Goal: Navigation & Orientation: Find specific page/section

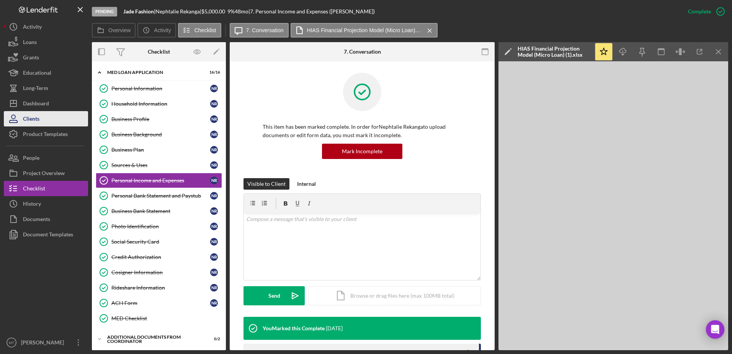
scroll to position [282, 0]
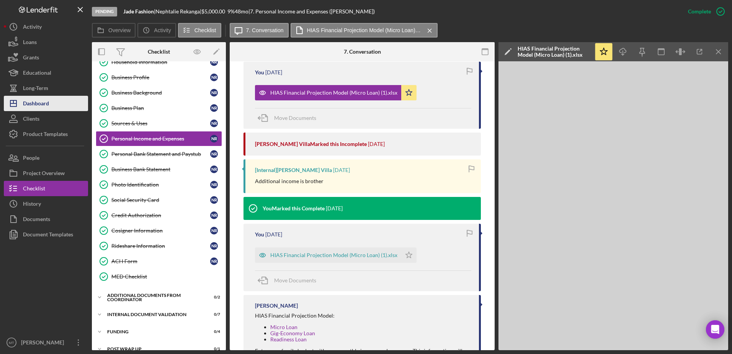
click at [28, 102] on div "Dashboard" at bounding box center [36, 104] width 26 height 17
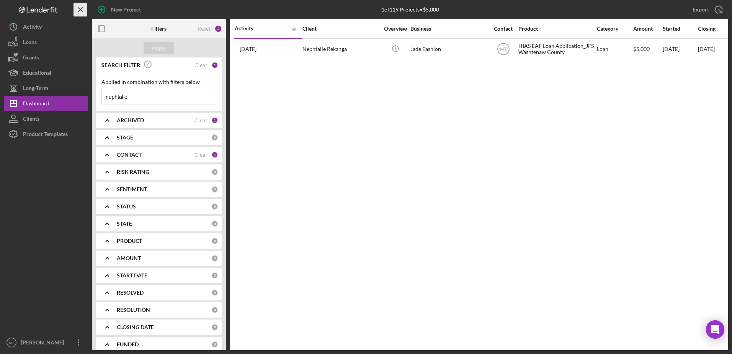
click at [75, 10] on icon "Icon/Menu Close" at bounding box center [80, 9] width 17 height 17
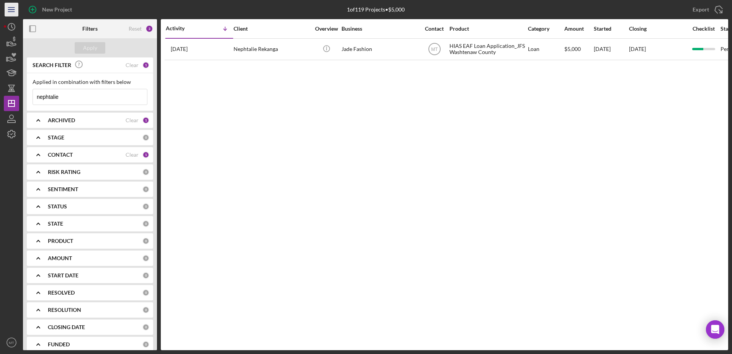
click at [7, 10] on icon "Icon/Menu" at bounding box center [11, 9] width 17 height 17
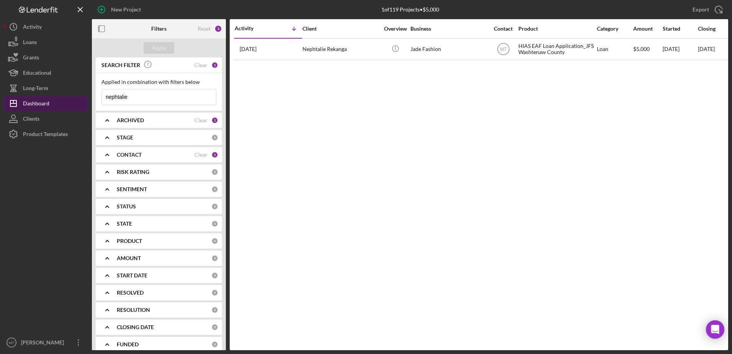
drag, startPoint x: 156, startPoint y: 103, endPoint x: 72, endPoint y: 100, distance: 83.6
click at [72, 100] on div "New Project 1 of 119 Projects • $5,000 nephtalie Export Icon/Export Filters Res…" at bounding box center [366, 175] width 725 height 350
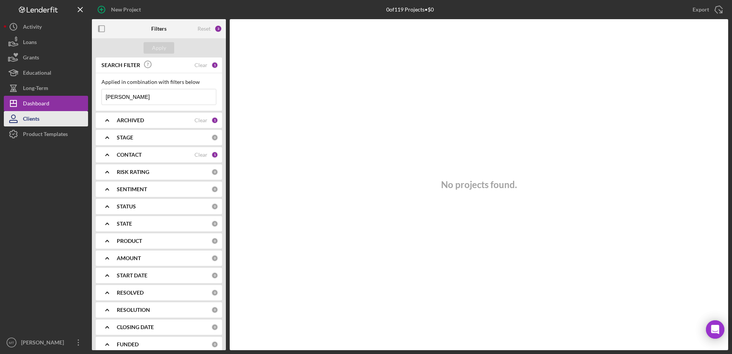
type input "[PERSON_NAME]"
click at [44, 114] on button "Clients" at bounding box center [46, 118] width 84 height 15
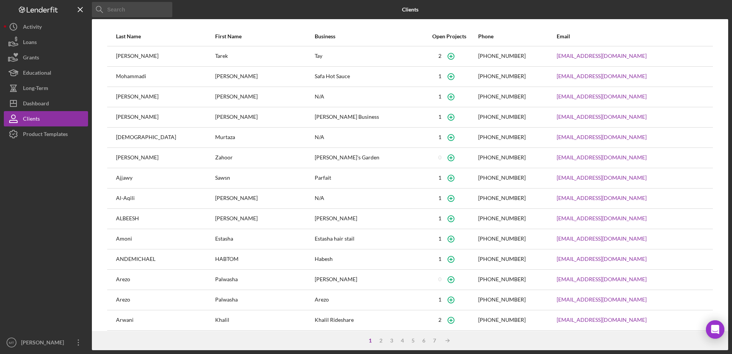
click at [123, 12] on input at bounding box center [132, 9] width 80 height 15
type input "[PERSON_NAME]"
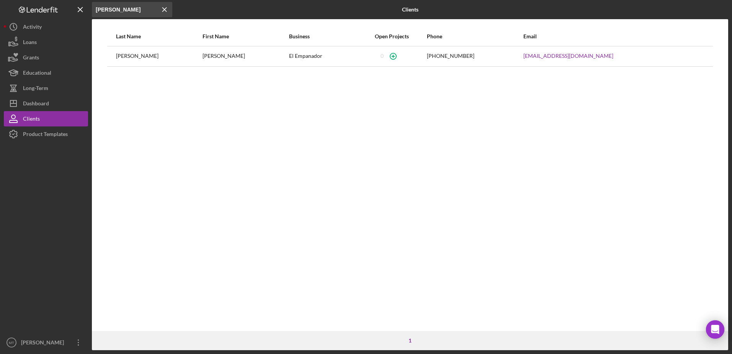
click at [80, 14] on icon "Icon/Menu Close" at bounding box center [80, 9] width 17 height 17
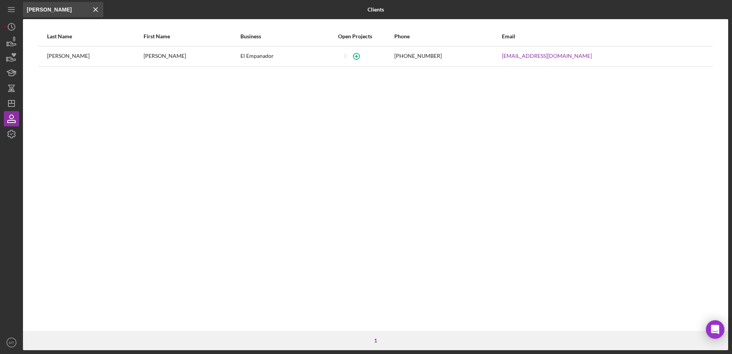
click at [97, 13] on icon "Icon/Menu Close" at bounding box center [95, 9] width 15 height 15
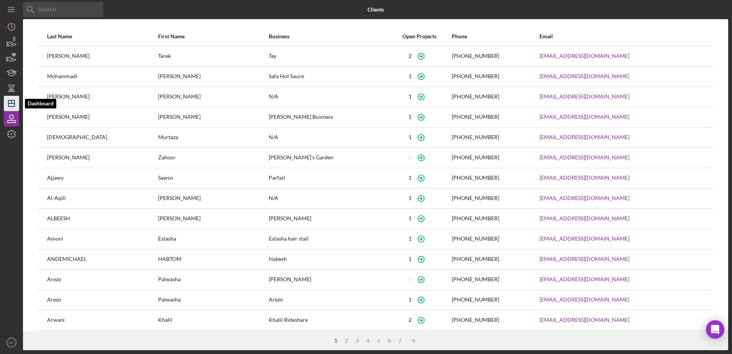
click at [14, 97] on icon "Icon/Dashboard" at bounding box center [11, 103] width 19 height 19
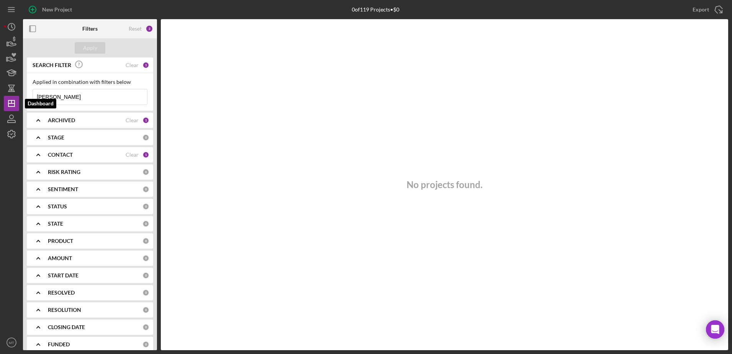
drag, startPoint x: 85, startPoint y: 98, endPoint x: 3, endPoint y: 102, distance: 82.1
click at [3, 102] on div "New Project 0 of 119 Projects • $0 [PERSON_NAME] Export Icon/Export Filters Res…" at bounding box center [366, 177] width 732 height 354
type input "[PERSON_NAME]"
click at [10, 10] on icon "Icon/Menu" at bounding box center [11, 9] width 17 height 17
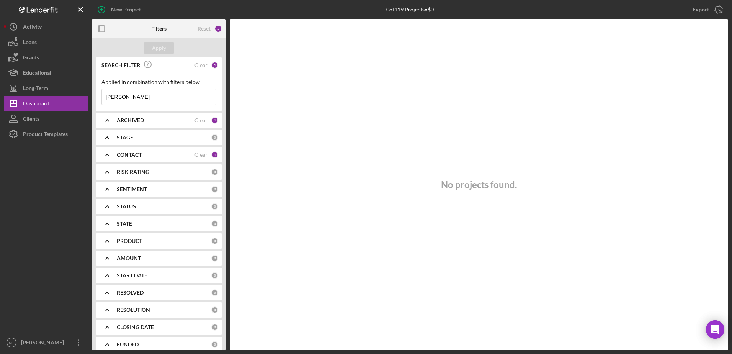
click at [137, 155] on b "CONTACT" at bounding box center [129, 155] width 25 height 6
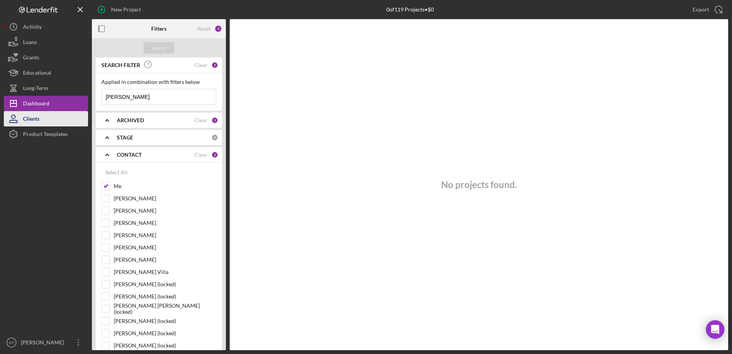
click at [24, 118] on div "Clients" at bounding box center [31, 119] width 16 height 17
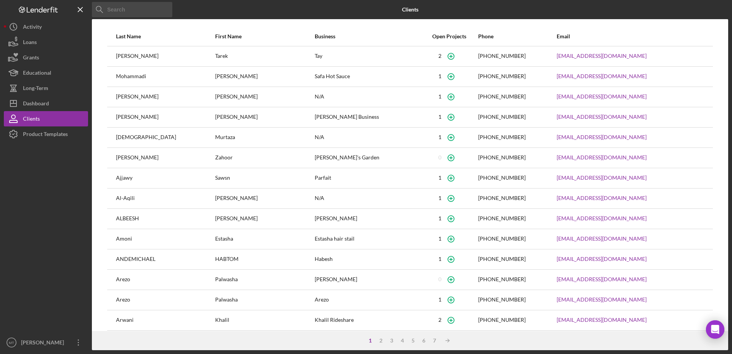
click at [33, 2] on div "Logo-Reversed Created with Sketch. Icon/Menu Close" at bounding box center [46, 9] width 84 height 19
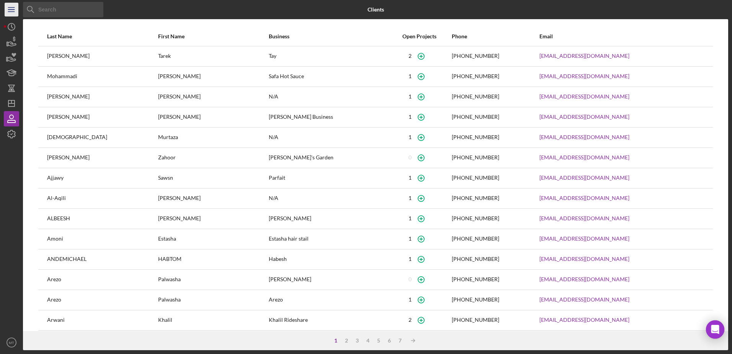
click at [9, 7] on icon "Icon/Menu" at bounding box center [11, 9] width 17 height 17
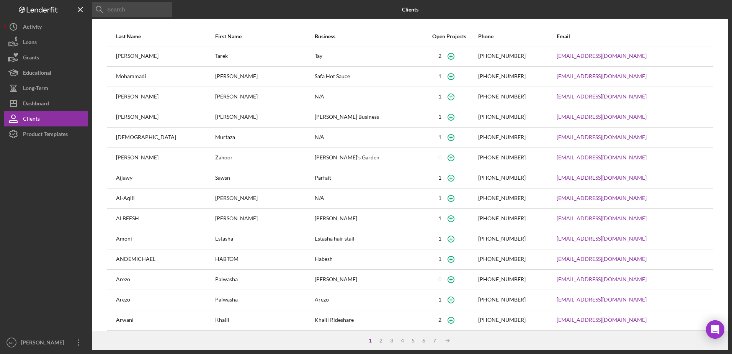
click at [23, 13] on div "Logo-Reversed Created with Sketch. Icon/Menu Close" at bounding box center [46, 9] width 84 height 19
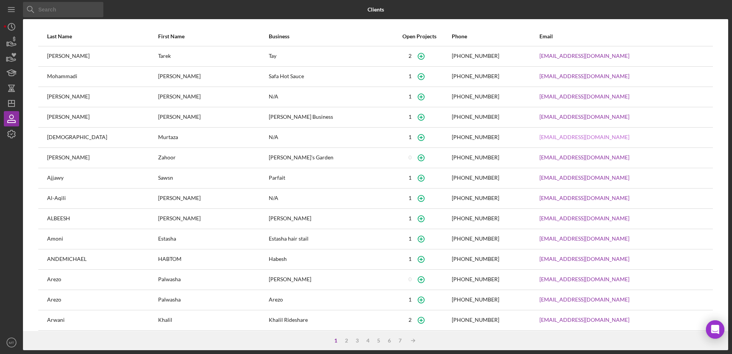
click at [540, 136] on link "[EMAIL_ADDRESS][DOMAIN_NAME]" at bounding box center [585, 137] width 90 height 6
click at [269, 226] on div "[PERSON_NAME]" at bounding box center [328, 218] width 119 height 19
click at [16, 338] on icon "MT" at bounding box center [11, 342] width 15 height 19
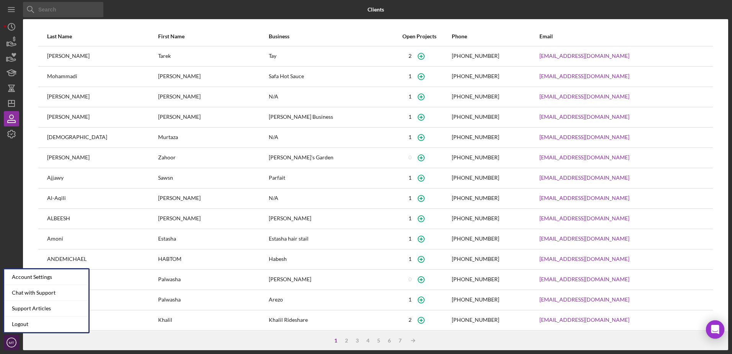
click at [16, 338] on icon "MT" at bounding box center [11, 342] width 15 height 19
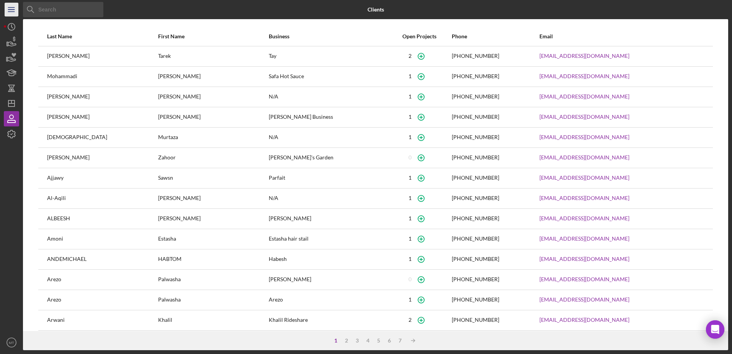
click at [17, 14] on icon "Icon/Menu" at bounding box center [11, 9] width 17 height 17
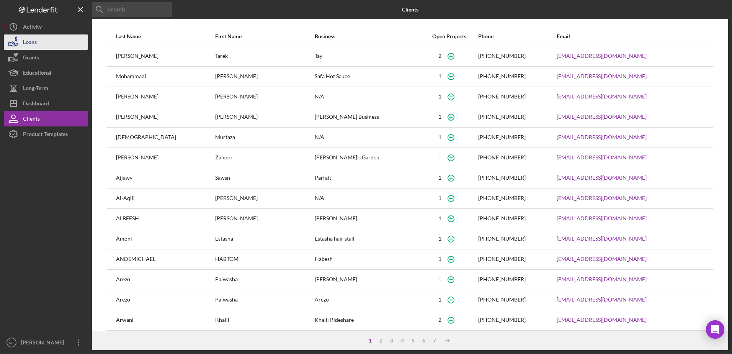
click at [49, 39] on button "Loans" at bounding box center [46, 41] width 84 height 15
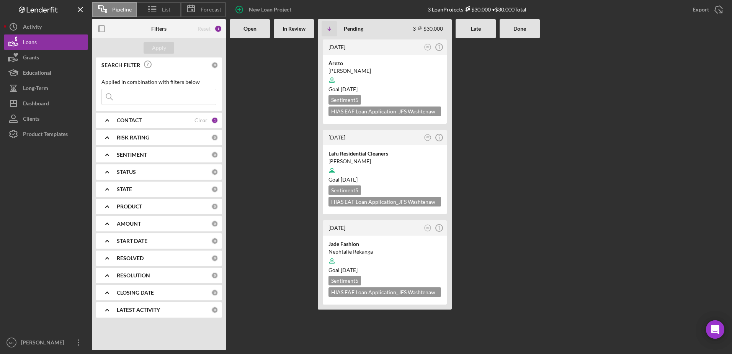
click at [151, 92] on input at bounding box center [159, 96] width 114 height 15
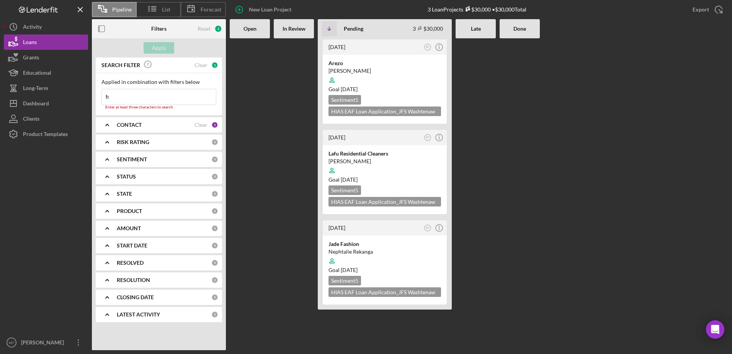
type input "[PERSON_NAME]"
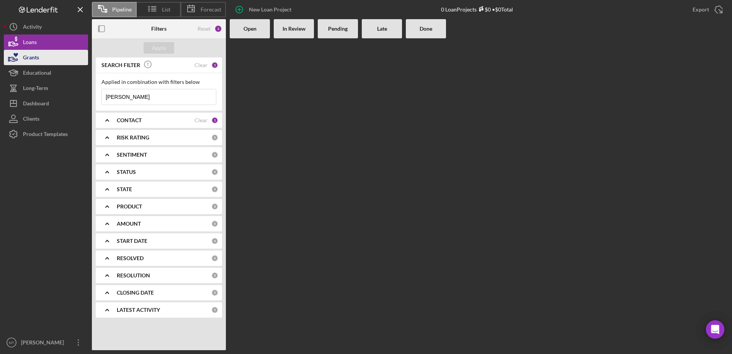
click at [32, 62] on div "Grants" at bounding box center [31, 58] width 16 height 17
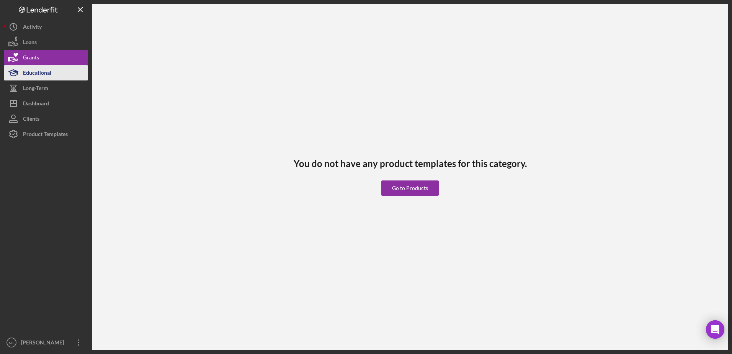
click at [33, 69] on div "Educational" at bounding box center [37, 73] width 28 height 17
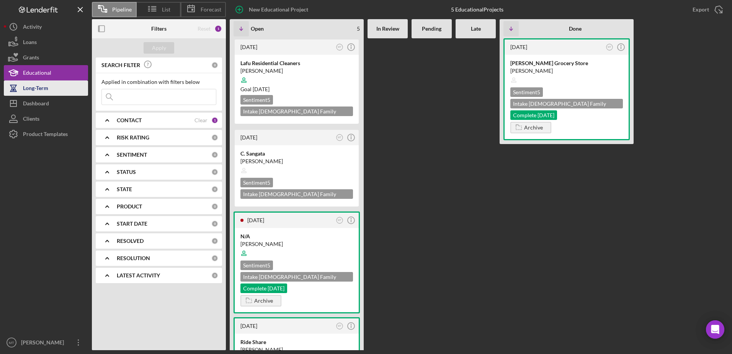
click at [43, 89] on div "Long-Term" at bounding box center [35, 88] width 25 height 17
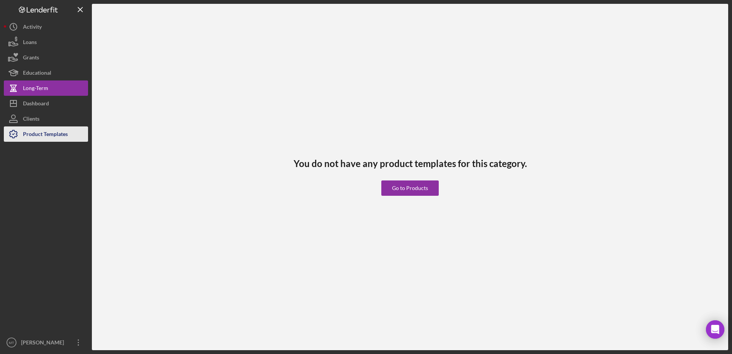
click at [41, 137] on div "Product Templates" at bounding box center [45, 134] width 45 height 17
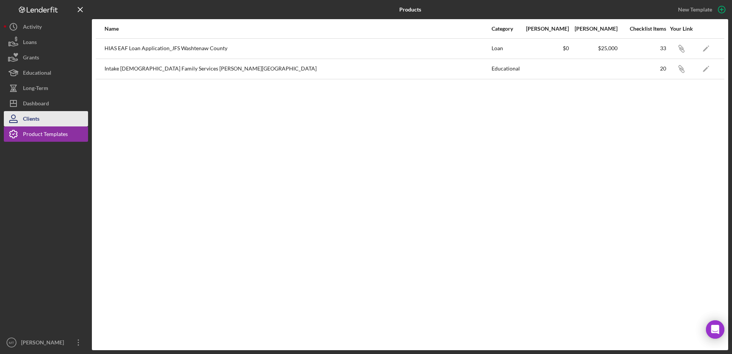
click at [41, 123] on button "Clients" at bounding box center [46, 118] width 84 height 15
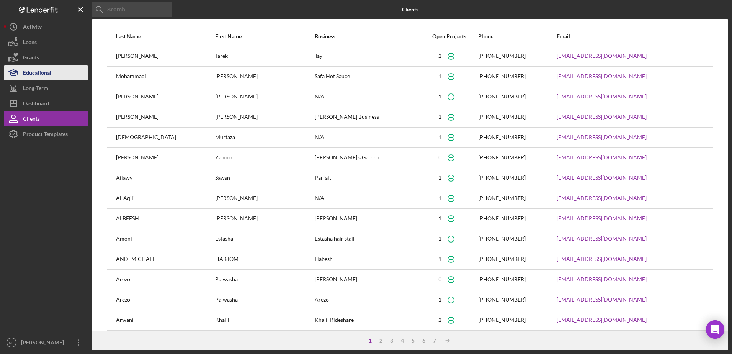
click at [44, 76] on div "Educational" at bounding box center [37, 73] width 28 height 17
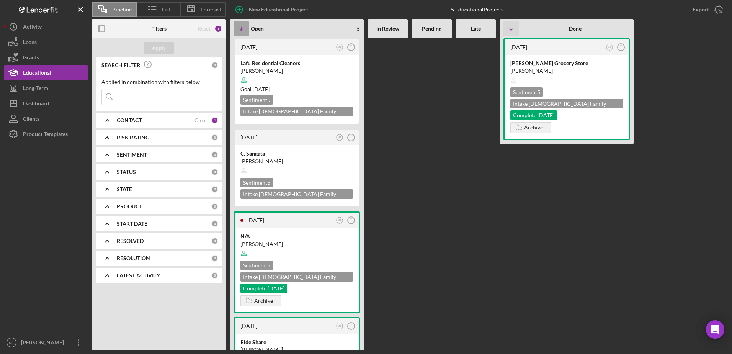
click at [239, 28] on icon "Icon/Table Sort Arrow" at bounding box center [241, 28] width 15 height 15
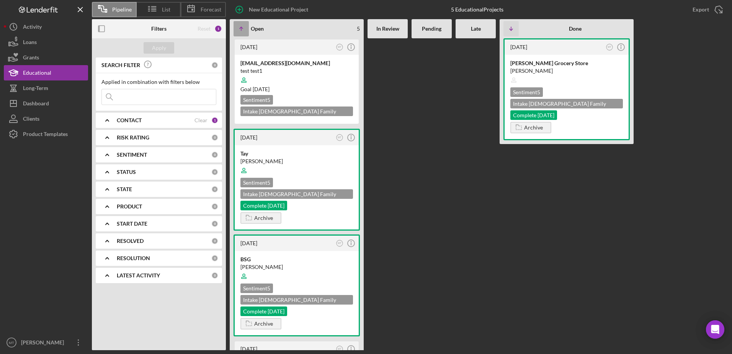
click at [246, 28] on icon "Icon/Table Sort Arrow" at bounding box center [241, 28] width 15 height 15
